Goal: Navigation & Orientation: Find specific page/section

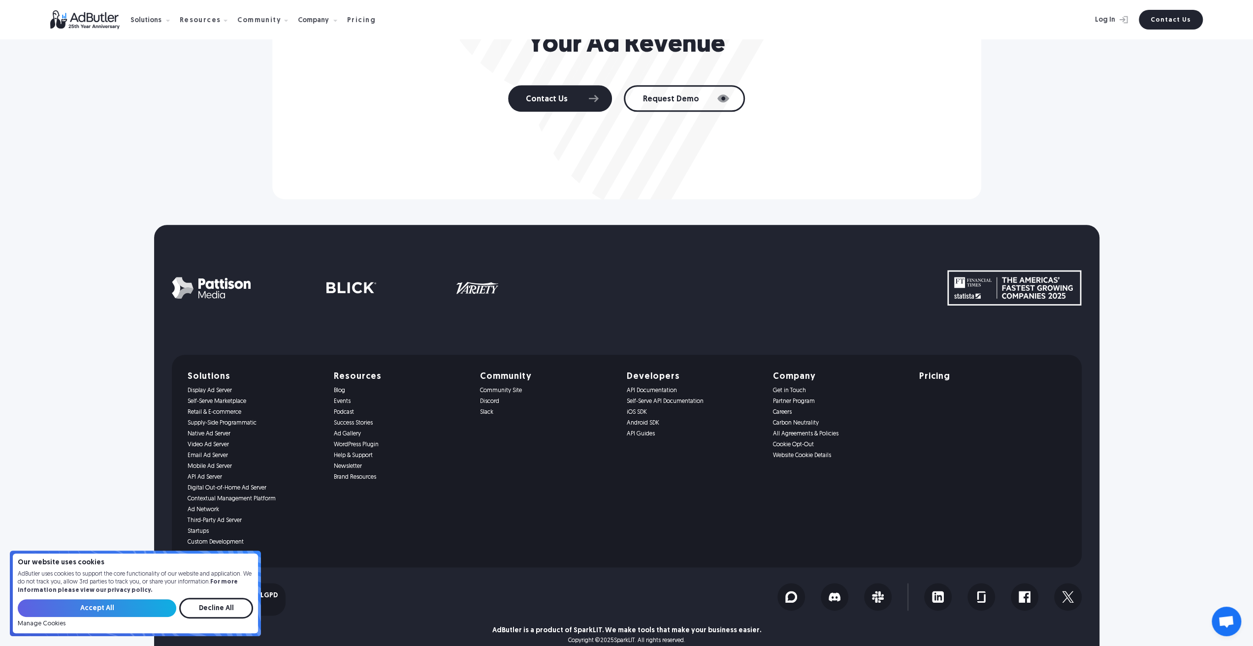
scroll to position [983, 0]
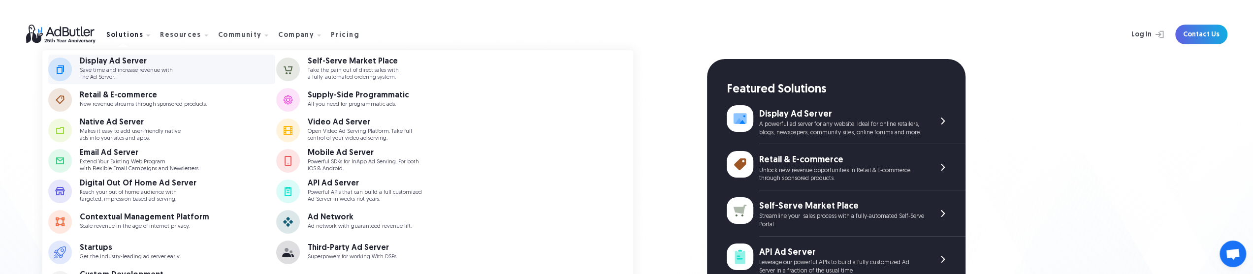
click at [114, 67] on p "Save time and increase revenue with The Ad Server." at bounding box center [126, 73] width 93 height 13
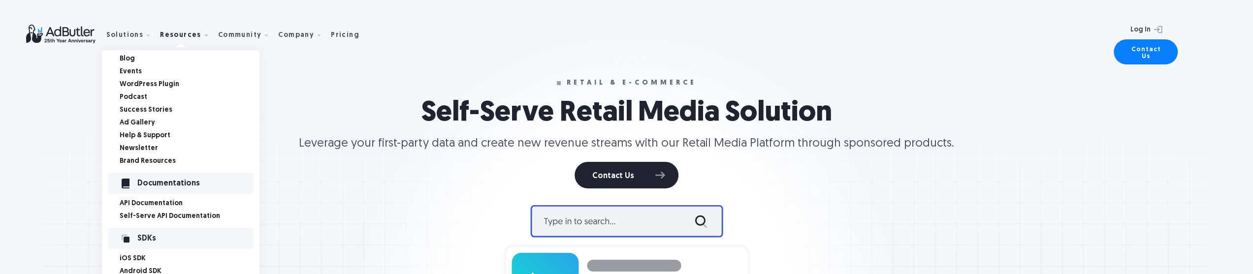
click at [130, 72] on link "Events" at bounding box center [190, 71] width 140 height 7
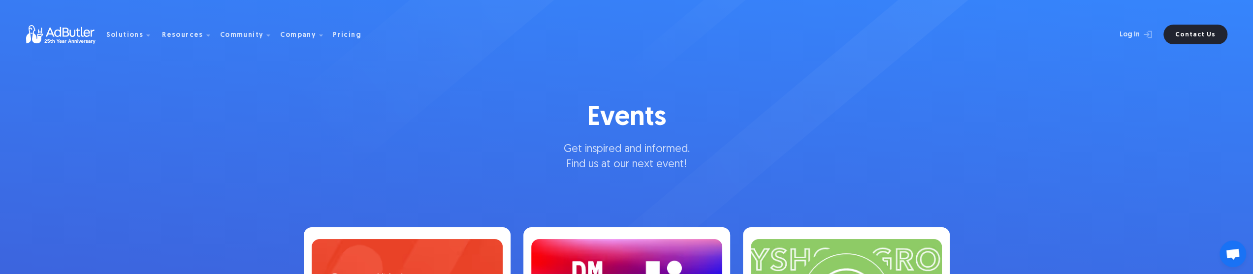
click at [188, 40] on div "Resources" at bounding box center [190, 35] width 56 height 32
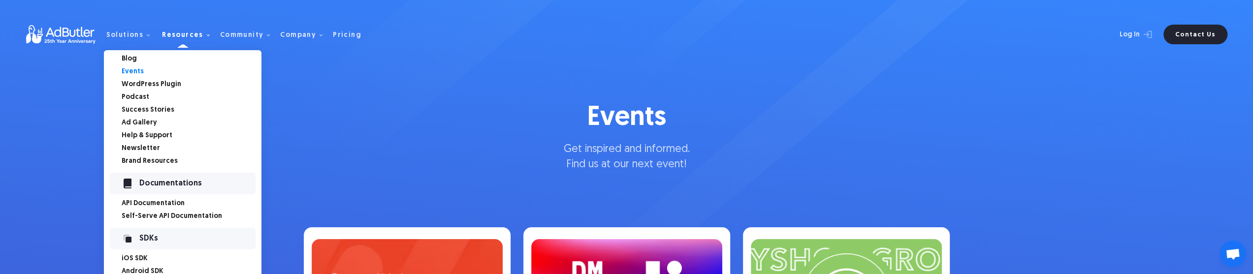
click at [128, 58] on link "Blog" at bounding box center [192, 59] width 140 height 7
click at [134, 99] on link "Podcast" at bounding box center [192, 97] width 140 height 7
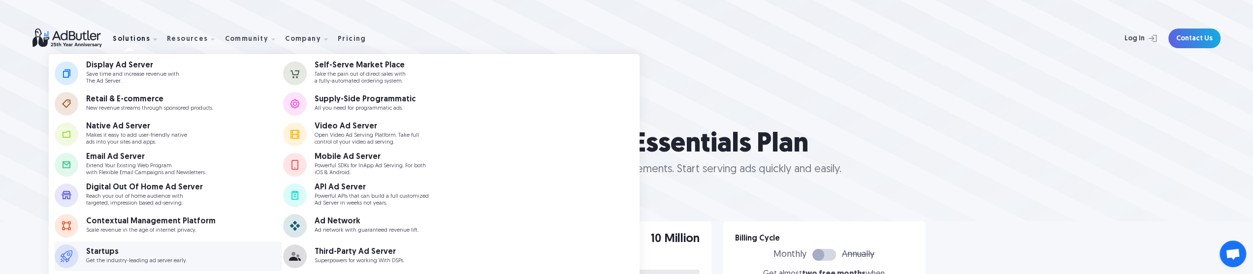
click at [138, 249] on div "Startups" at bounding box center [136, 252] width 100 height 8
